Goal: Task Accomplishment & Management: Manage account settings

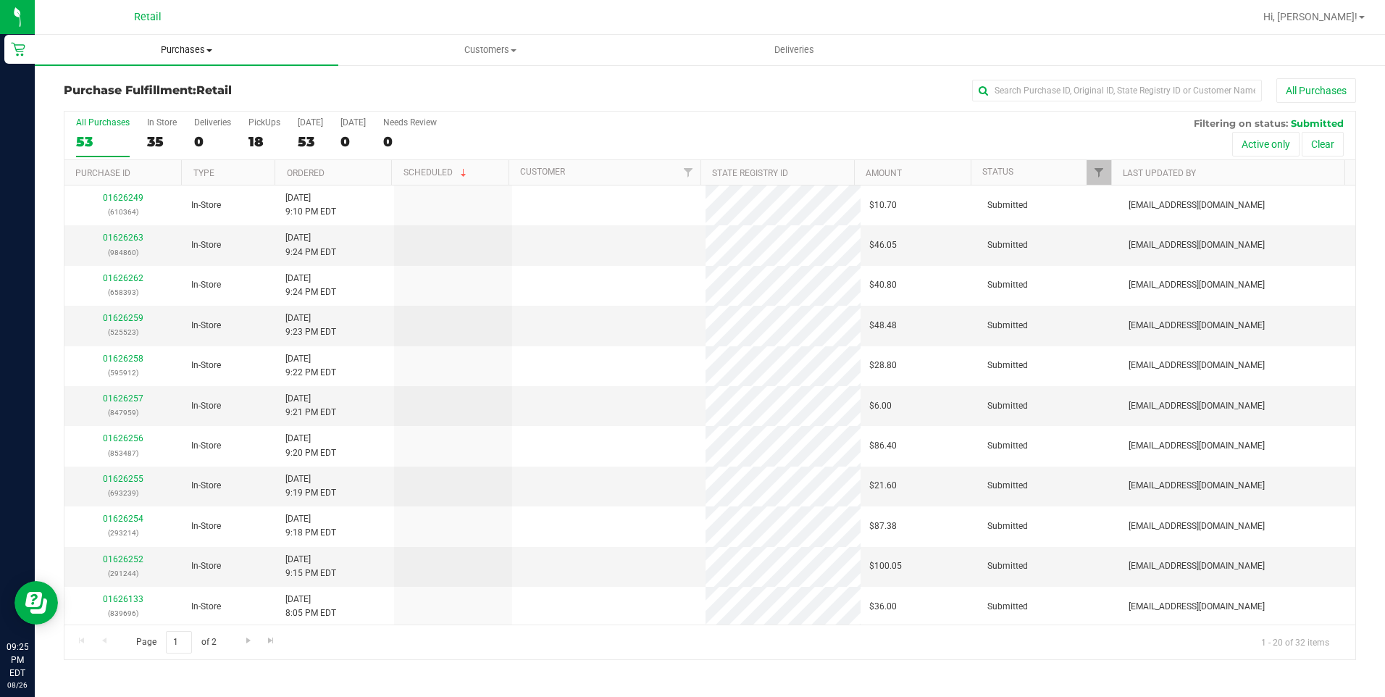
click at [191, 54] on span "Purchases" at bounding box center [186, 49] width 303 height 13
click at [187, 98] on li "Fulfillment" at bounding box center [186, 104] width 303 height 17
click at [180, 44] on span "Purchases" at bounding box center [186, 49] width 303 height 13
click at [146, 85] on span "Summary of purchases" at bounding box center [109, 87] width 148 height 12
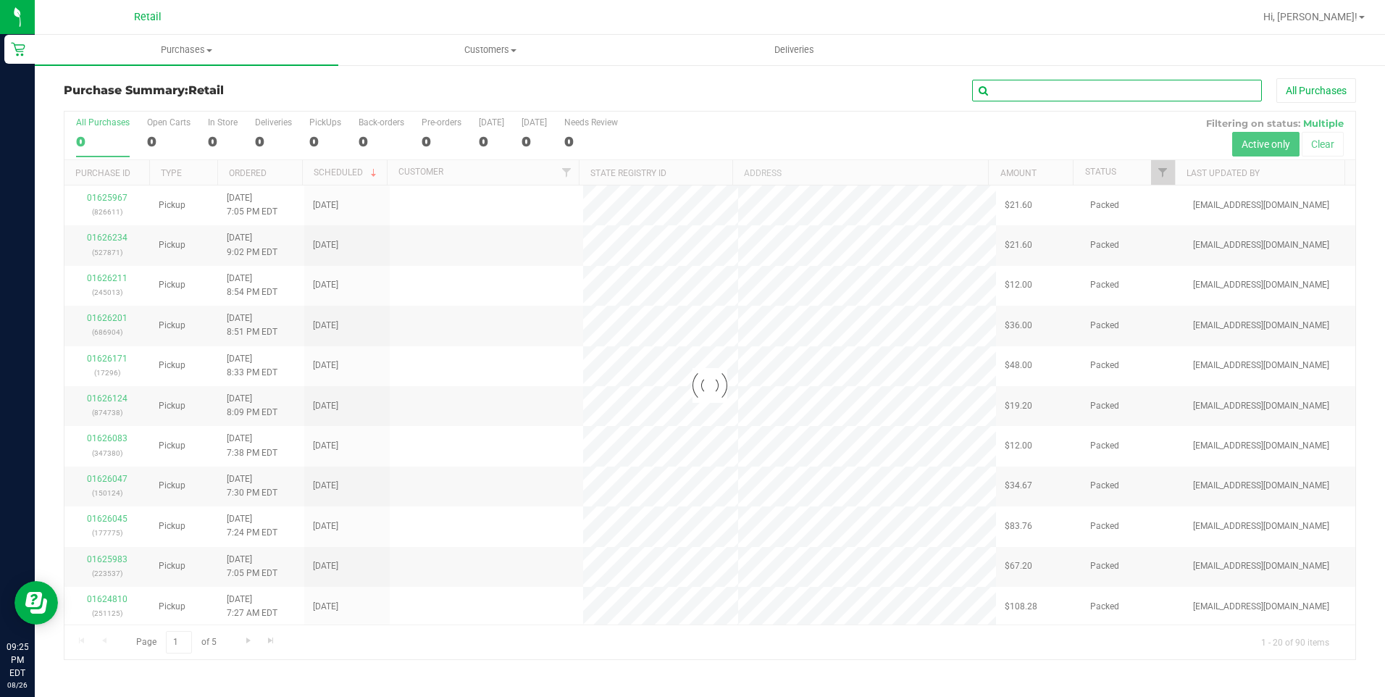
click at [1142, 88] on input "text" at bounding box center [1117, 91] width 290 height 22
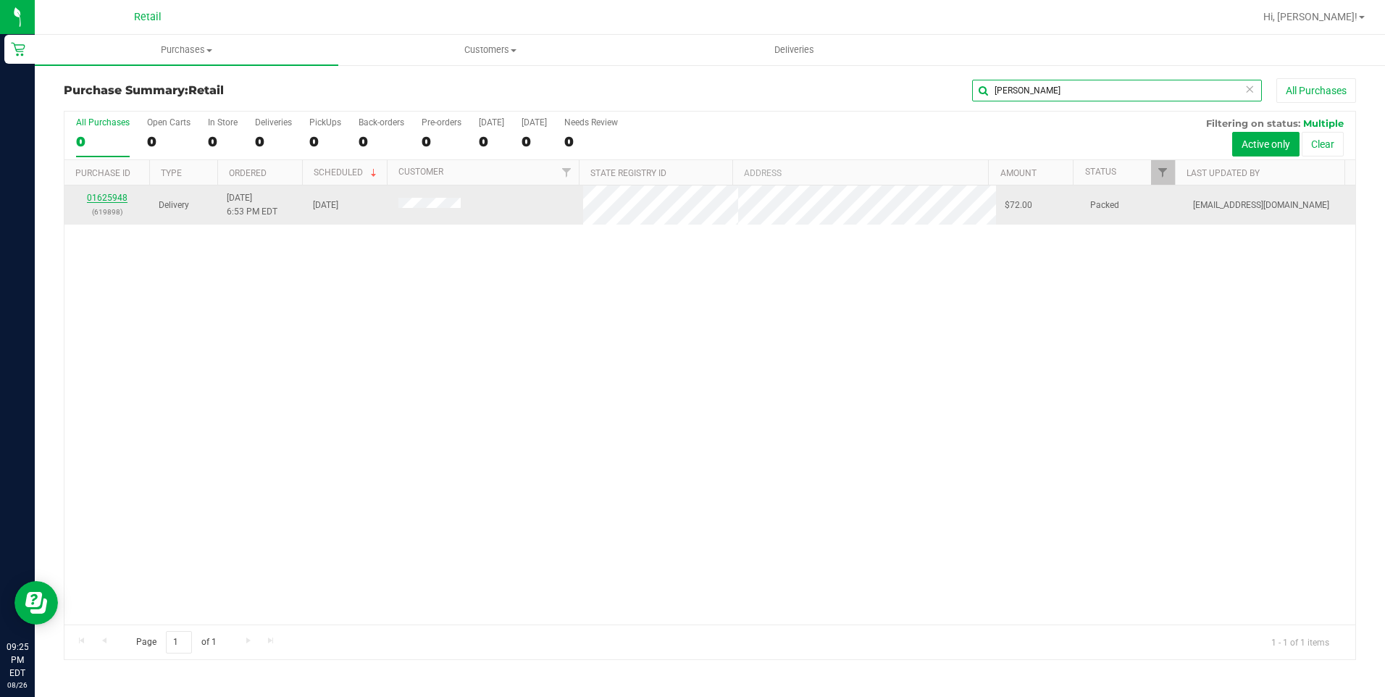
type input "[PERSON_NAME]"
click at [101, 196] on link "01625948" at bounding box center [107, 198] width 41 height 10
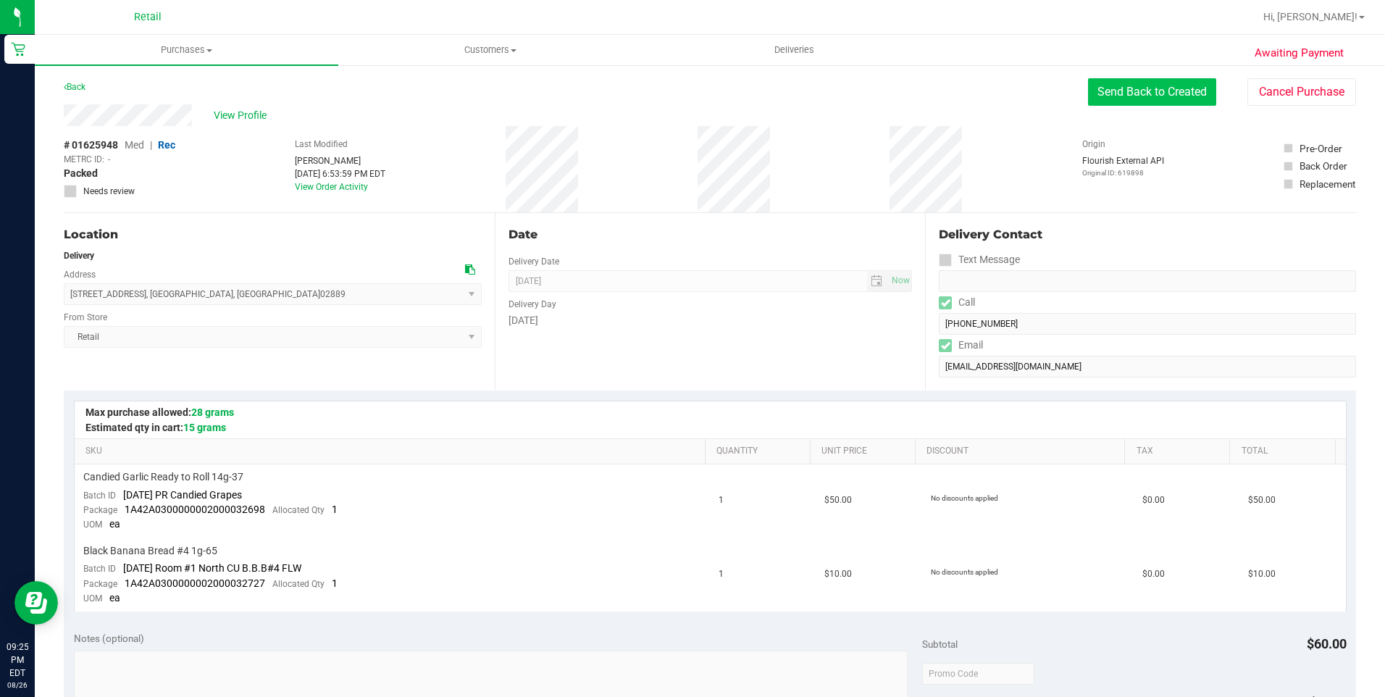
click at [1135, 102] on button "Send Back to Created" at bounding box center [1152, 92] width 128 height 28
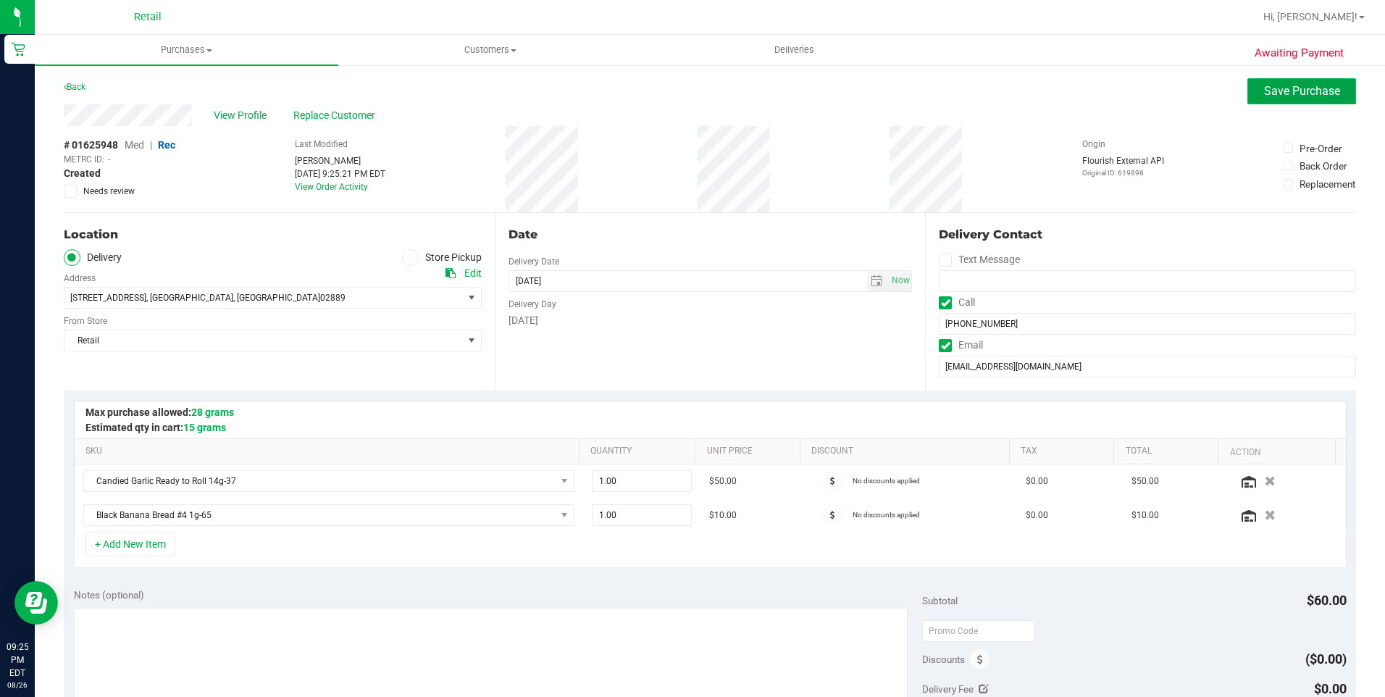
click at [1267, 85] on span "Save Purchase" at bounding box center [1302, 91] width 76 height 14
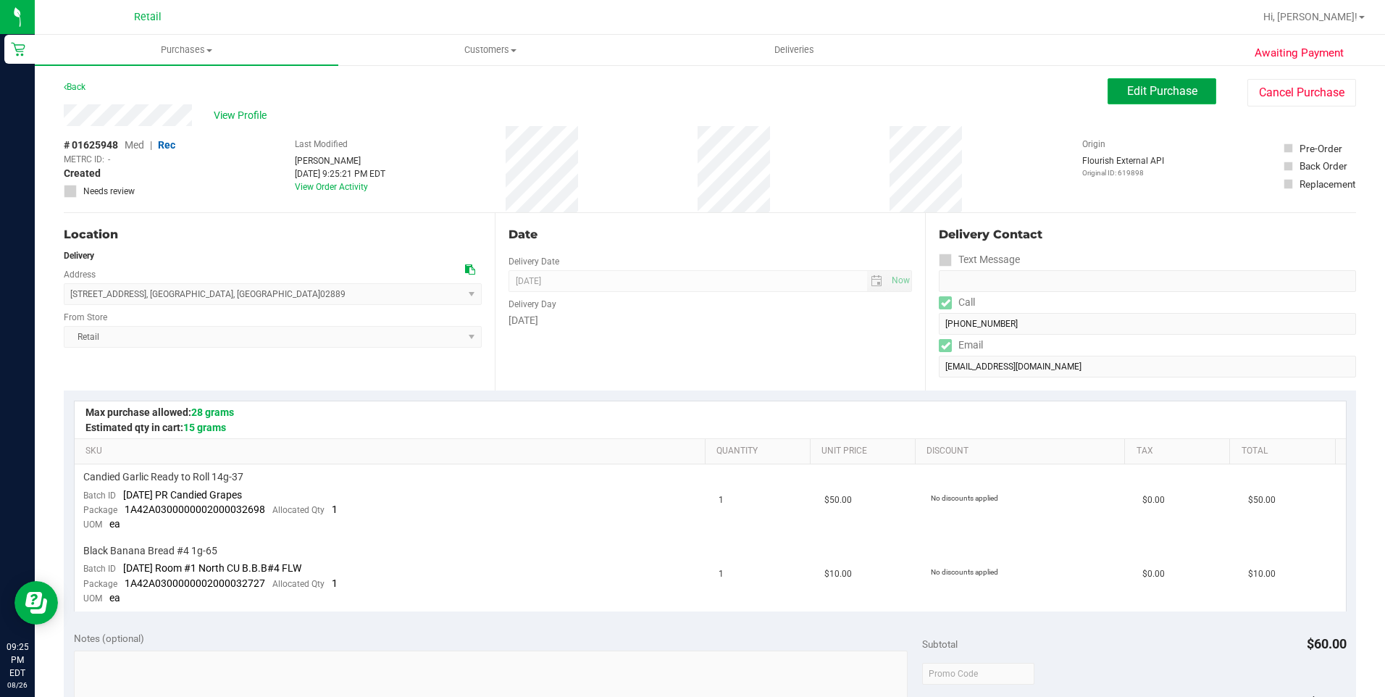
click at [1163, 93] on span "Edit Purchase" at bounding box center [1162, 91] width 70 height 14
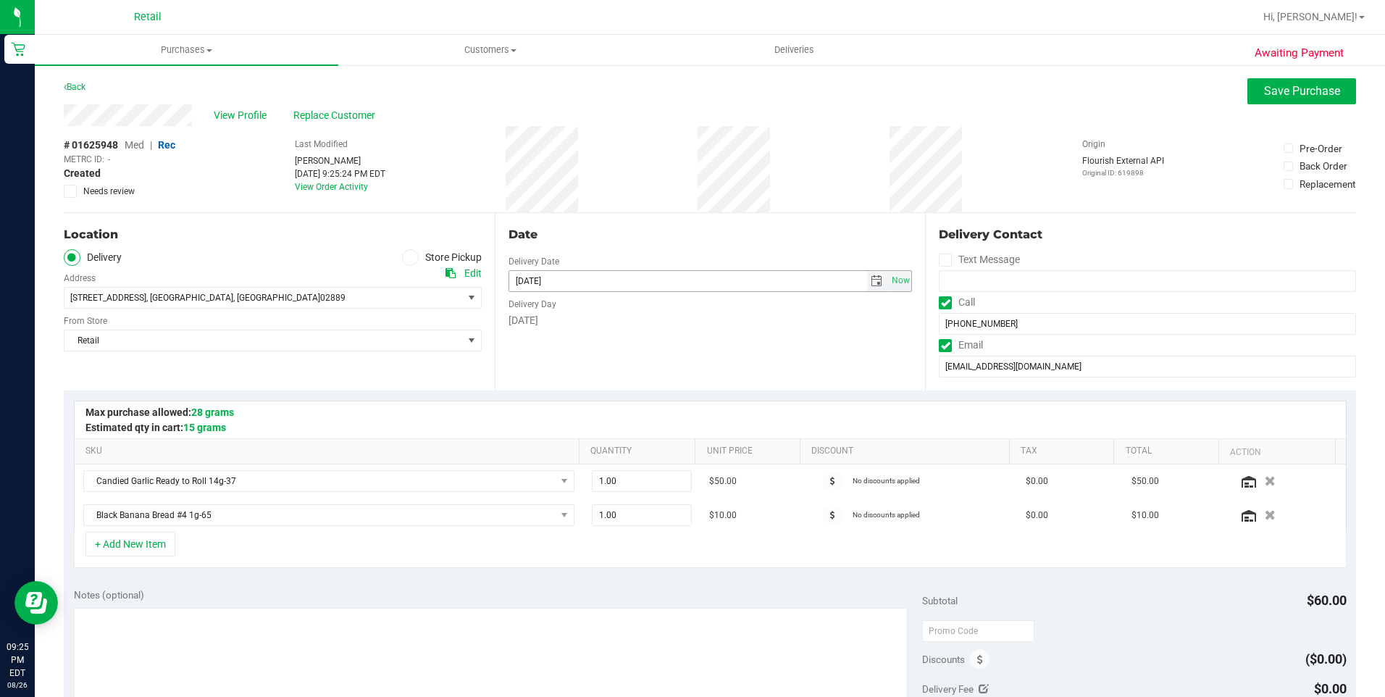
click at [872, 281] on span "select" at bounding box center [876, 281] width 12 height 12
click at [578, 452] on link "27" at bounding box center [581, 451] width 21 height 22
type input "[DATE]"
click at [764, 336] on div "Date Delivery Date [DATE] Now [DATE] 08:00 AM Now Delivery Day [DATE]" at bounding box center [710, 301] width 431 height 177
click at [1272, 97] on span "Save Purchase" at bounding box center [1302, 91] width 76 height 14
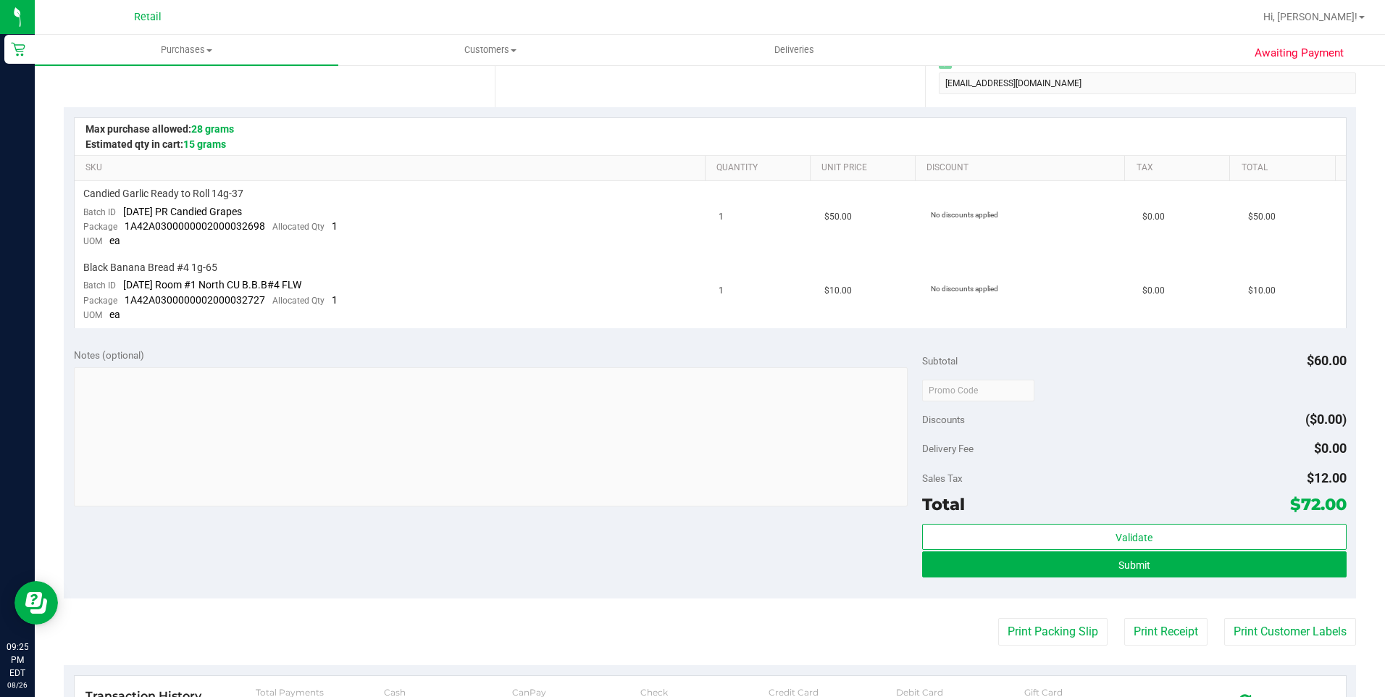
scroll to position [434, 0]
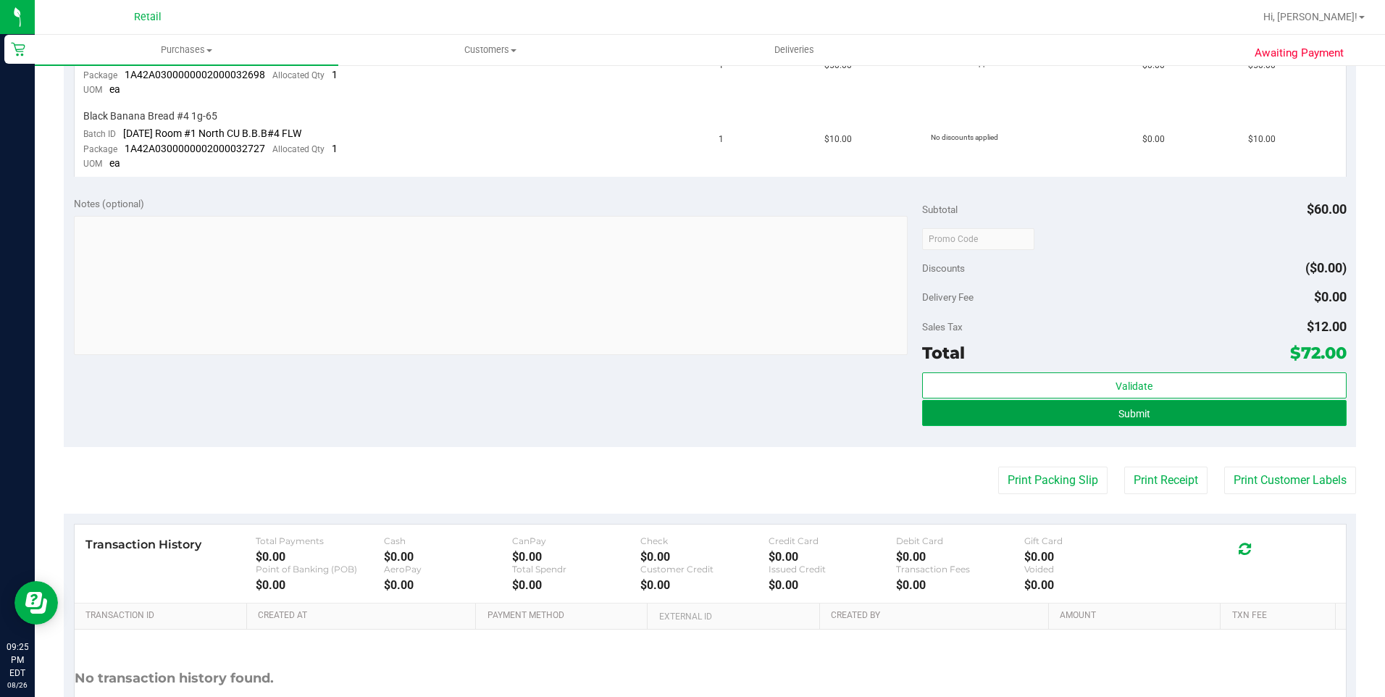
click at [1120, 419] on button "Submit" at bounding box center [1134, 413] width 424 height 26
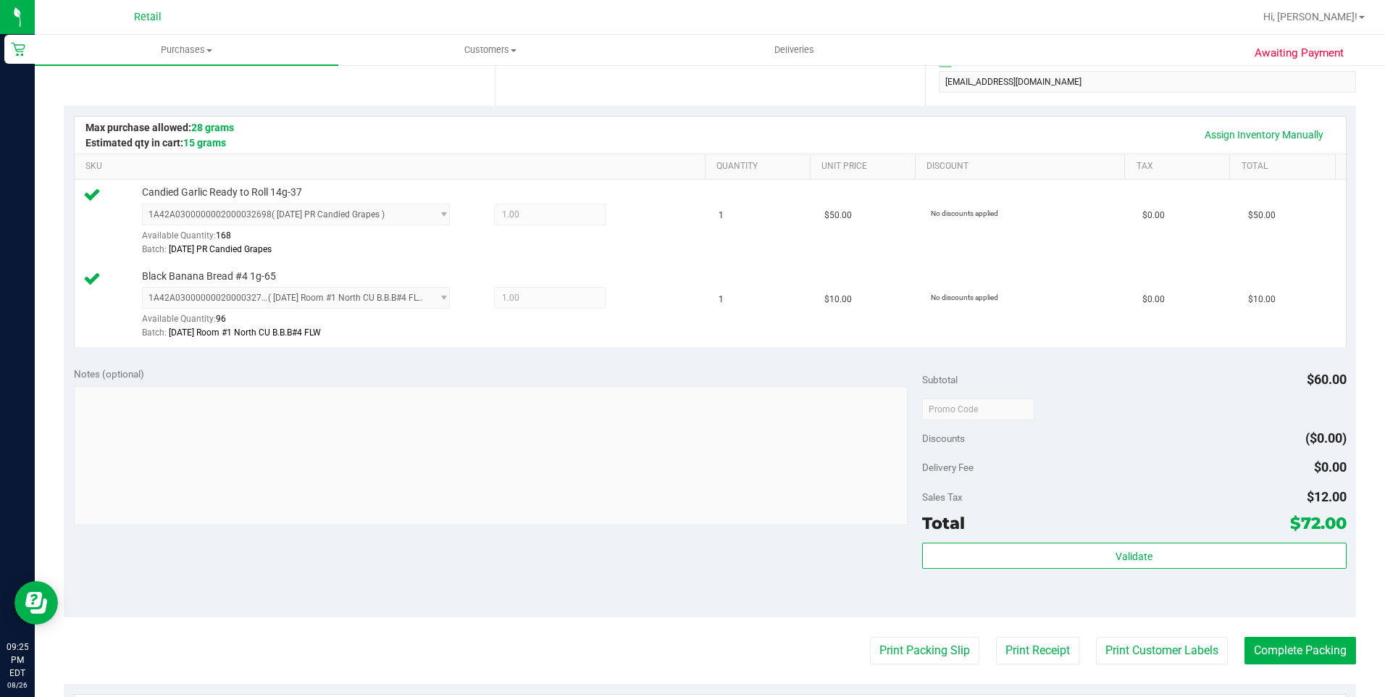
scroll to position [290, 0]
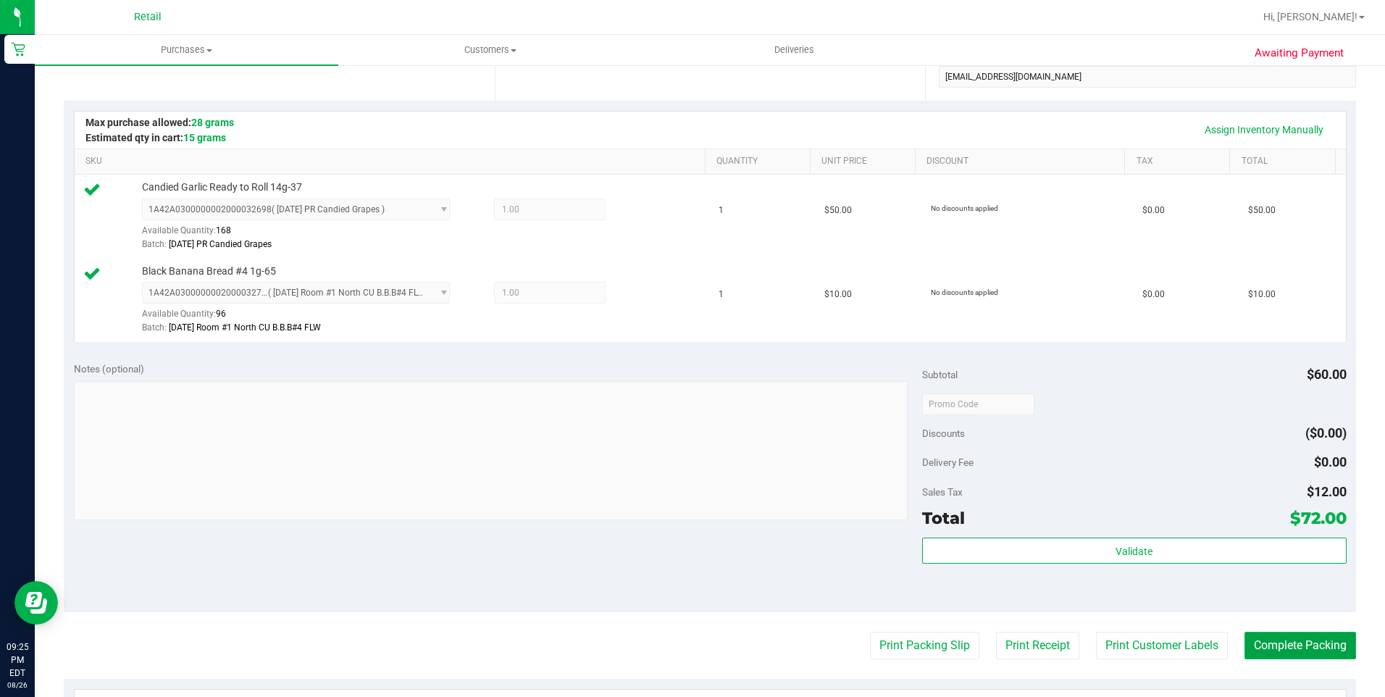
click at [1264, 643] on button "Complete Packing" at bounding box center [1300, 645] width 112 height 28
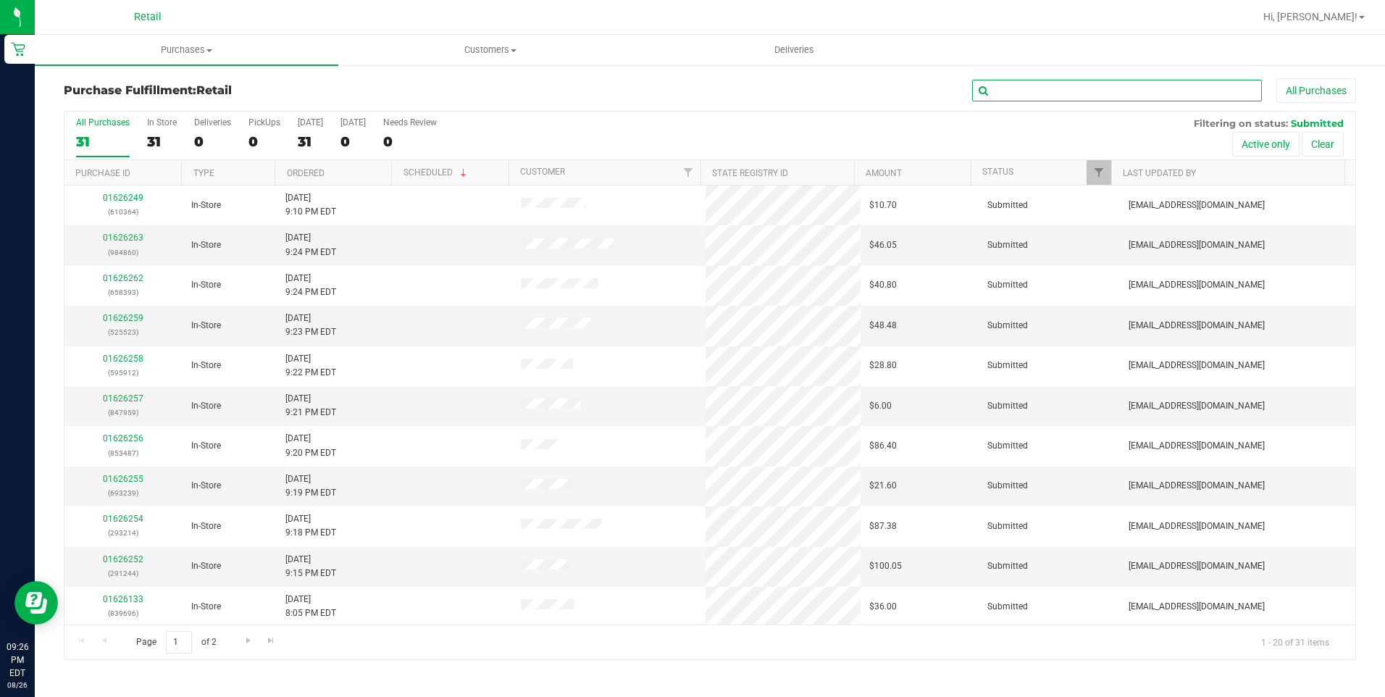
click at [1072, 88] on input "text" at bounding box center [1117, 91] width 290 height 22
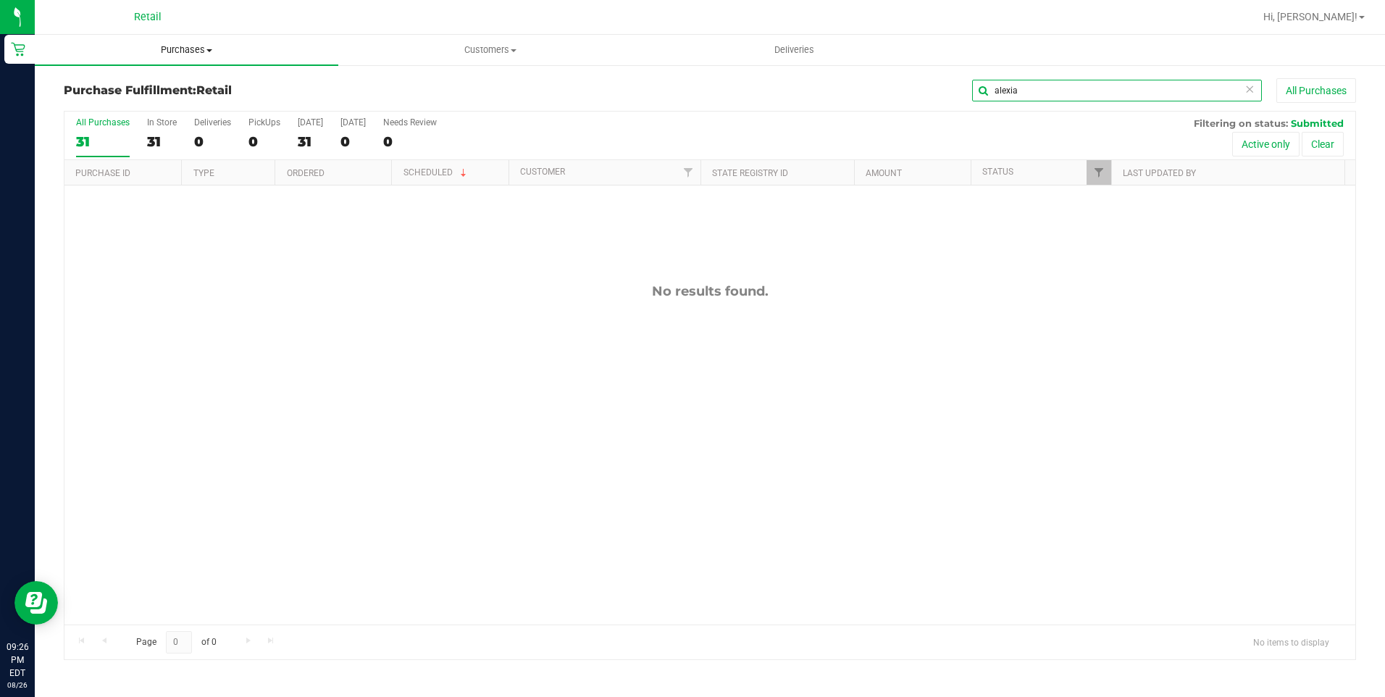
type input "alexia"
click at [206, 50] on span "Purchases" at bounding box center [186, 49] width 303 height 13
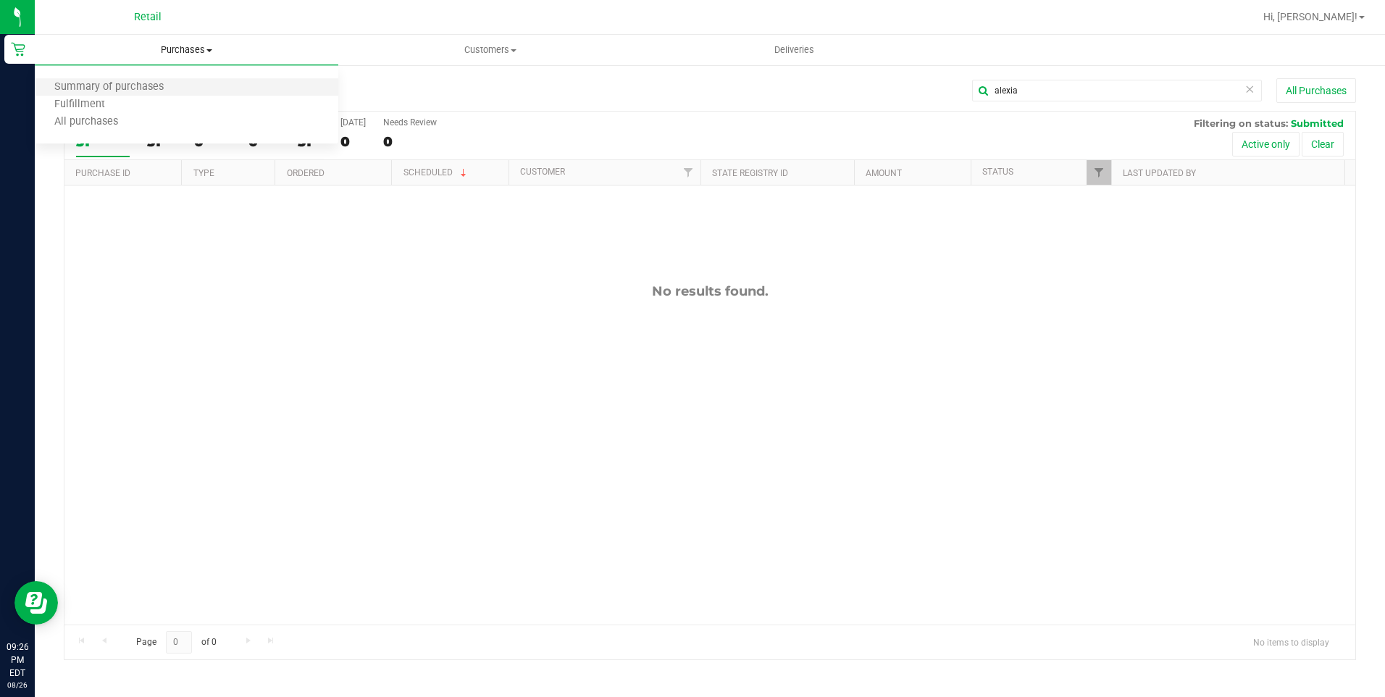
click at [184, 88] on li "Summary of purchases" at bounding box center [186, 87] width 303 height 17
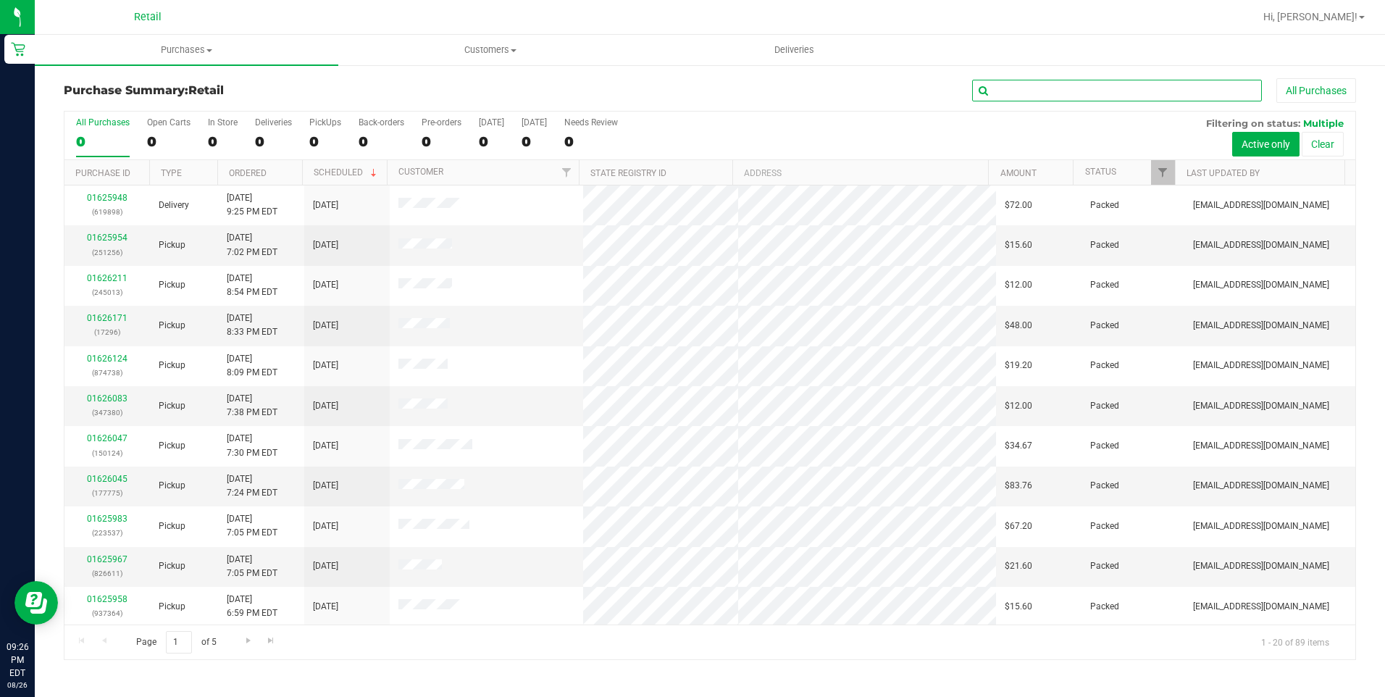
click at [1110, 96] on input "text" at bounding box center [1117, 91] width 290 height 22
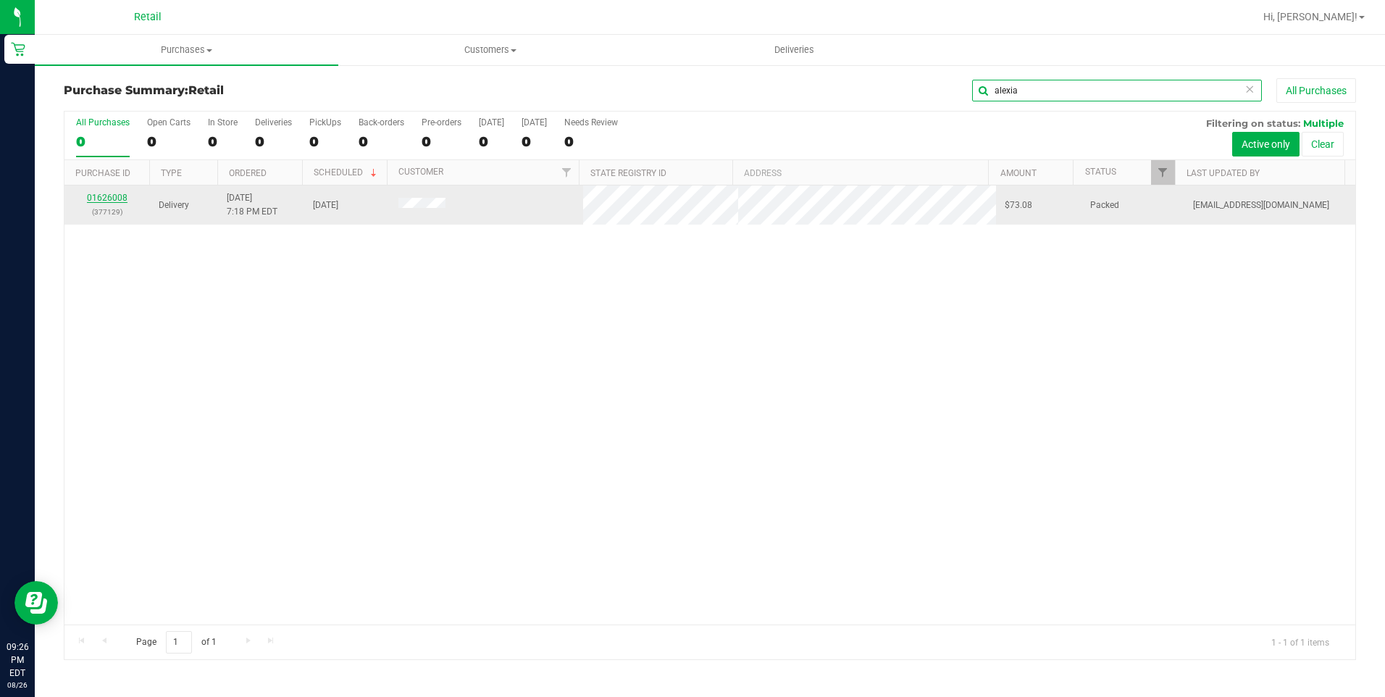
type input "alexia"
click at [116, 199] on link "01626008" at bounding box center [107, 198] width 41 height 10
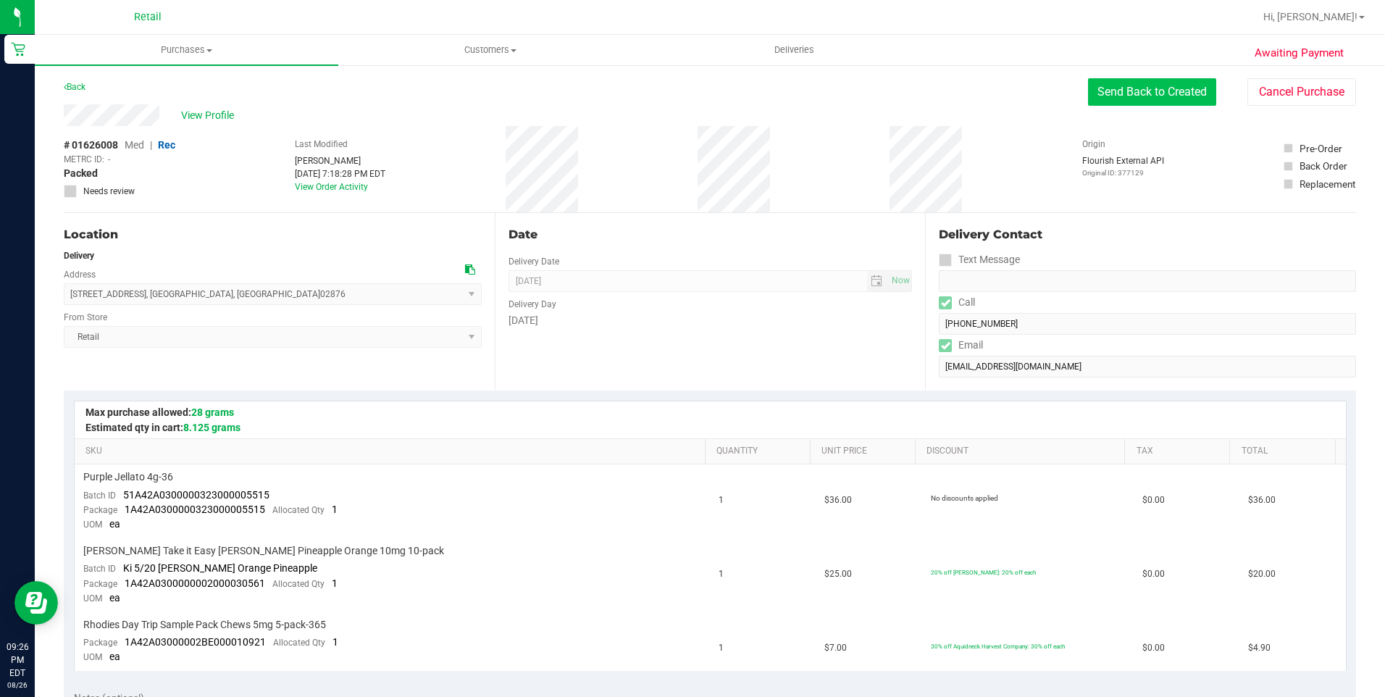
click at [1106, 96] on button "Send Back to Created" at bounding box center [1152, 92] width 128 height 28
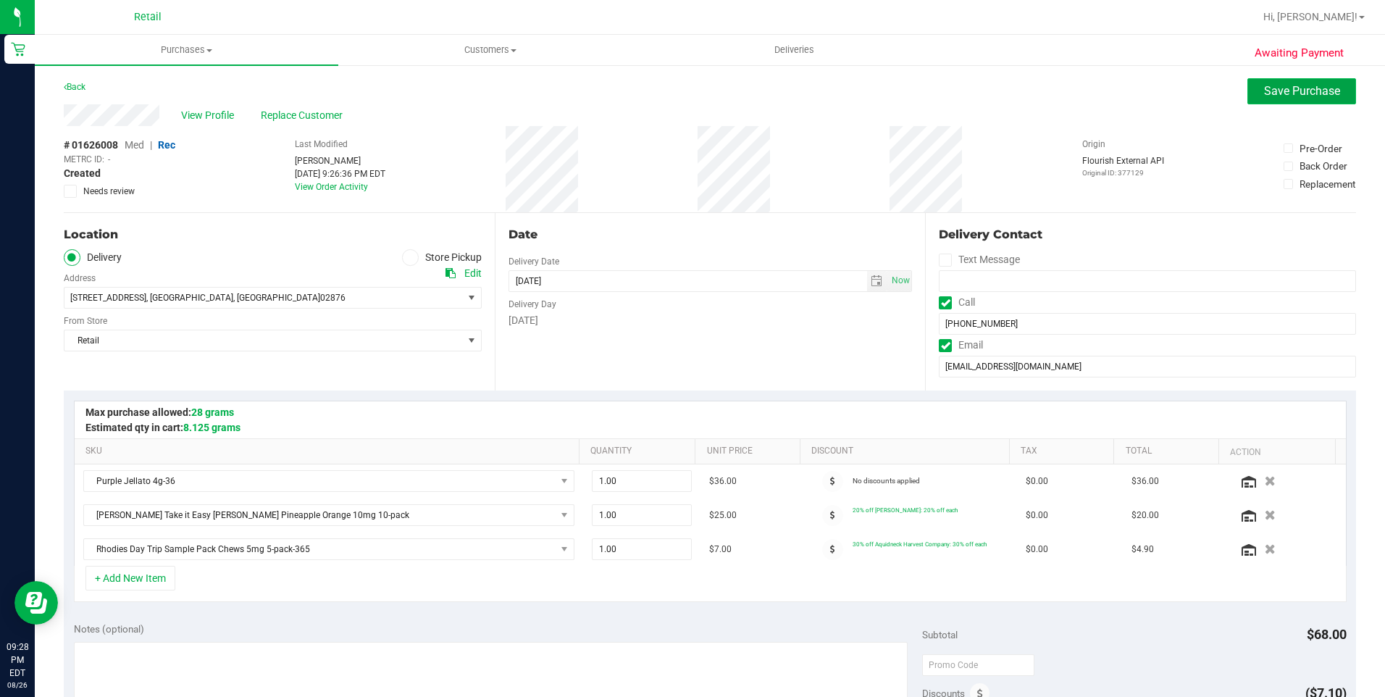
click at [1295, 86] on span "Save Purchase" at bounding box center [1302, 91] width 76 height 14
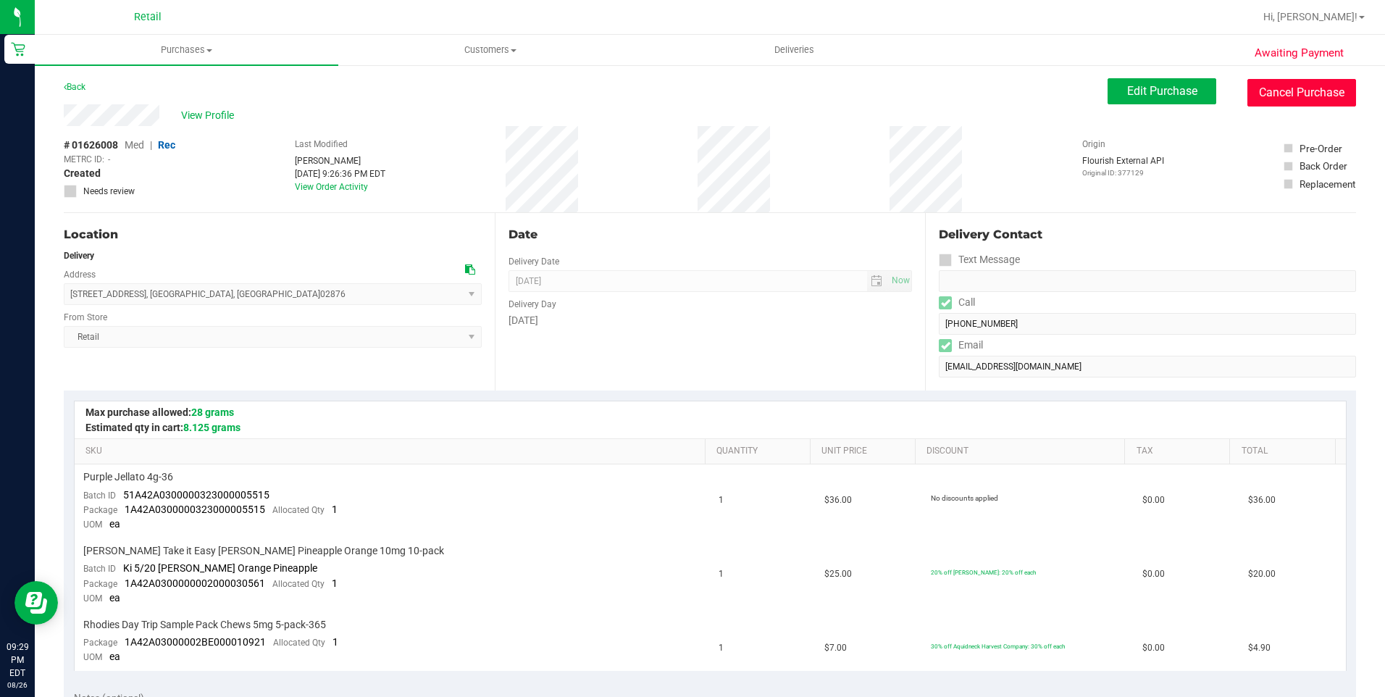
click at [1292, 106] on button "Cancel Purchase" at bounding box center [1301, 93] width 109 height 28
